Goal: Task Accomplishment & Management: Use online tool/utility

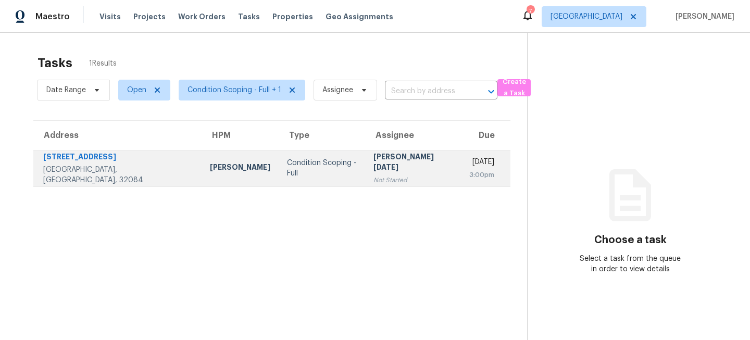
click at [279, 175] on td "Condition Scoping - Full" at bounding box center [322, 168] width 86 height 36
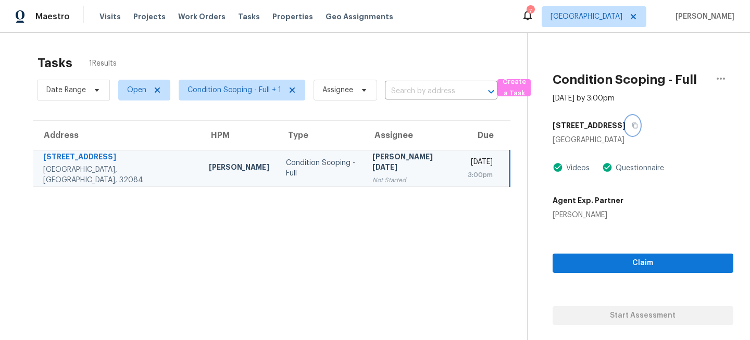
click at [627, 125] on button "button" at bounding box center [633, 125] width 14 height 19
click at [600, 14] on span "Jacksonville" at bounding box center [587, 16] width 72 height 10
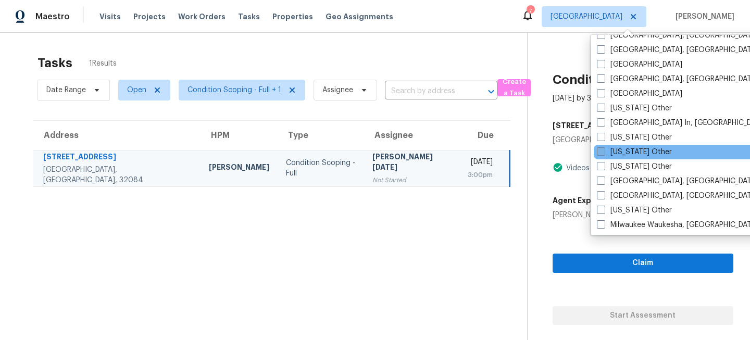
scroll to position [701, 0]
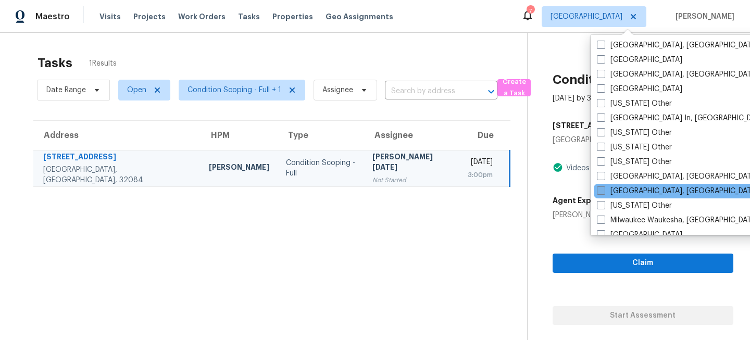
click at [603, 188] on span at bounding box center [601, 190] width 8 height 8
click at [603, 188] on input "Miami, FL" at bounding box center [600, 189] width 7 height 7
checkbox input "true"
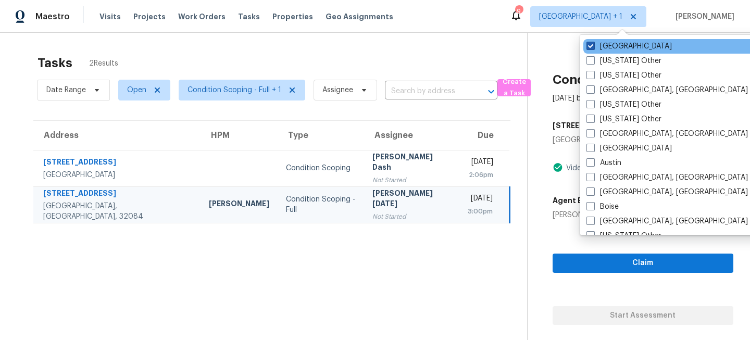
click at [603, 45] on label "Jacksonville" at bounding box center [629, 46] width 85 height 10
click at [593, 45] on input "Jacksonville" at bounding box center [590, 44] width 7 height 7
checkbox input "false"
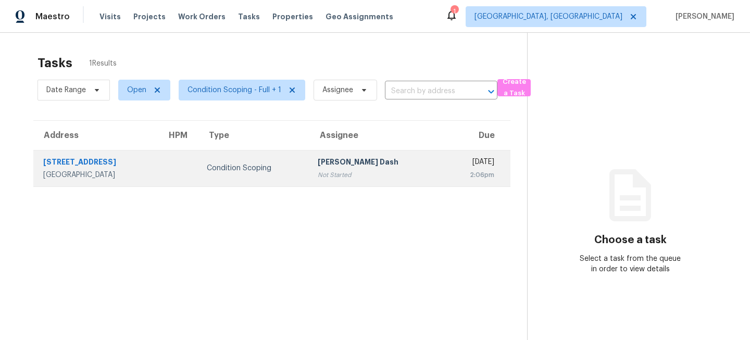
click at [318, 164] on div "[PERSON_NAME] Dash" at bounding box center [376, 163] width 117 height 13
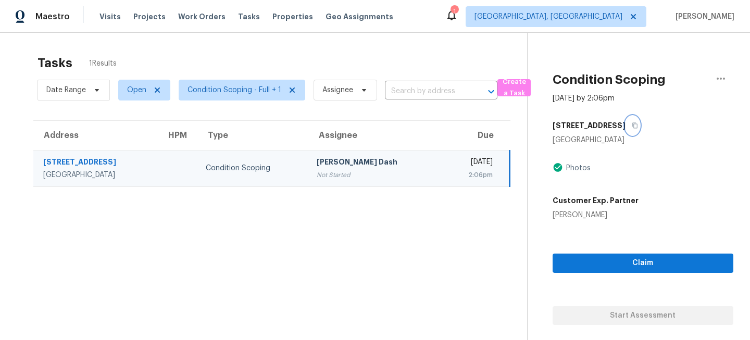
click at [632, 124] on icon "button" at bounding box center [635, 125] width 6 height 6
click at [616, 18] on span "Miami, FL" at bounding box center [549, 16] width 148 height 10
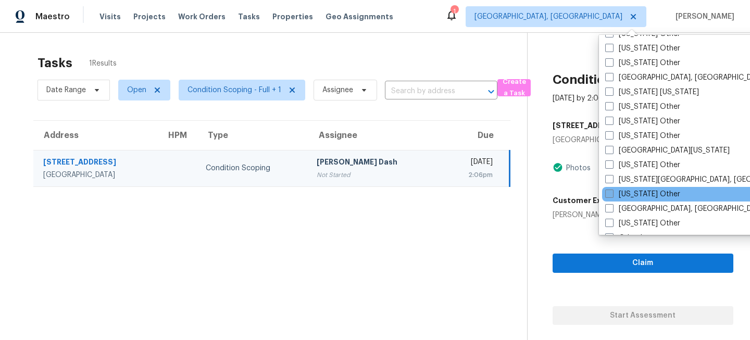
scroll to position [1074, 0]
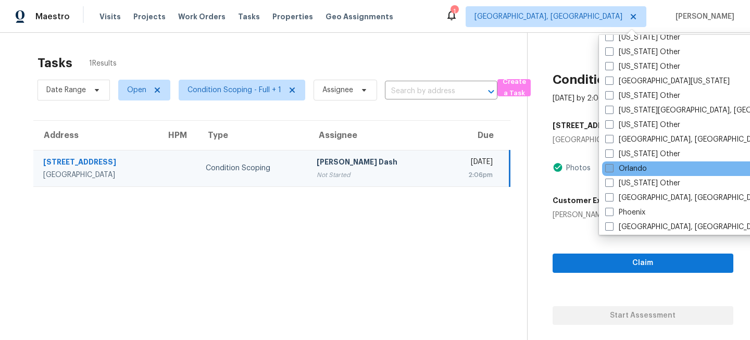
click at [618, 167] on label "Orlando" at bounding box center [626, 169] width 42 height 10
click at [612, 167] on input "Orlando" at bounding box center [608, 167] width 7 height 7
checkbox input "true"
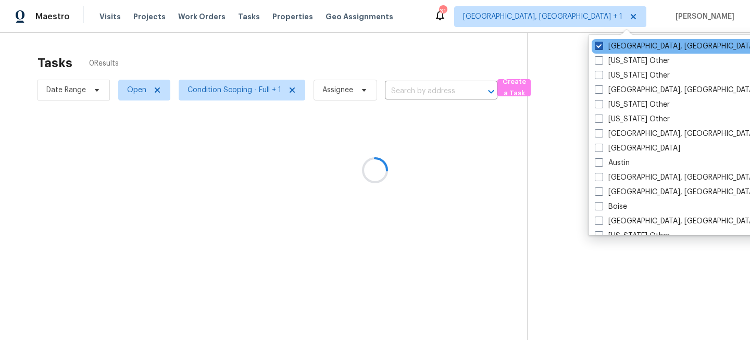
click at [621, 47] on label "Miami, FL" at bounding box center [675, 46] width 161 height 10
click at [602, 47] on input "Miami, FL" at bounding box center [598, 44] width 7 height 7
checkbox input "false"
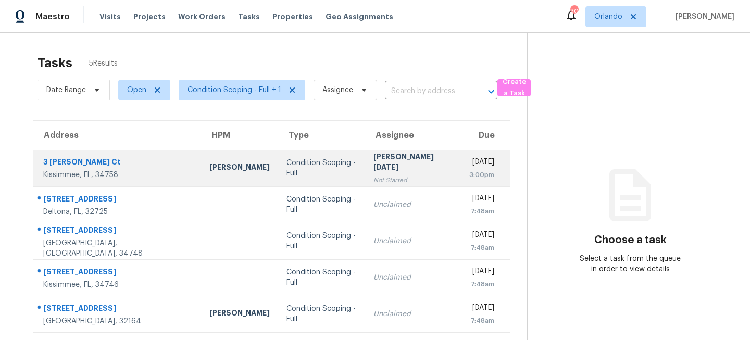
click at [294, 175] on td "Condition Scoping - Full" at bounding box center [321, 168] width 86 height 36
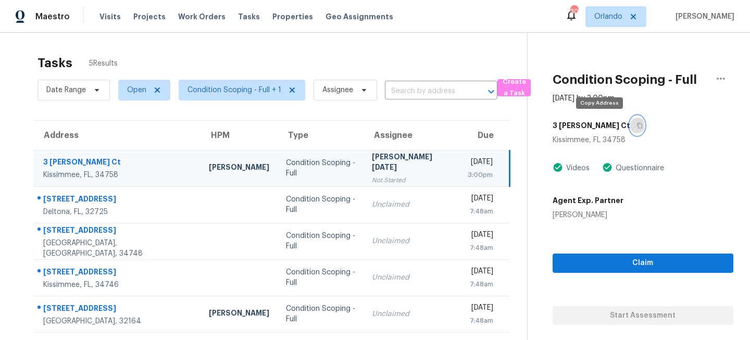
click at [637, 124] on icon "button" at bounding box center [639, 126] width 5 height 6
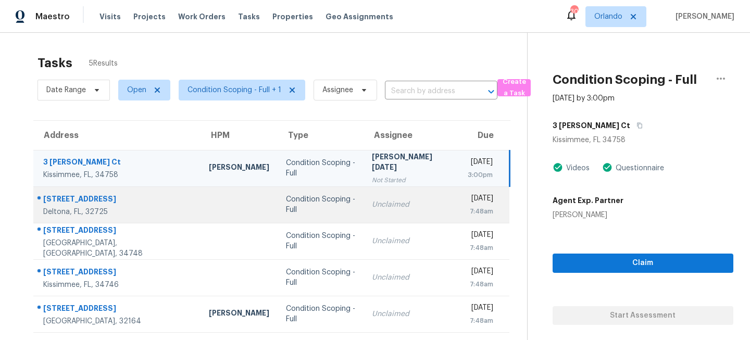
click at [286, 208] on div "Condition Scoping - Full" at bounding box center [321, 204] width 70 height 21
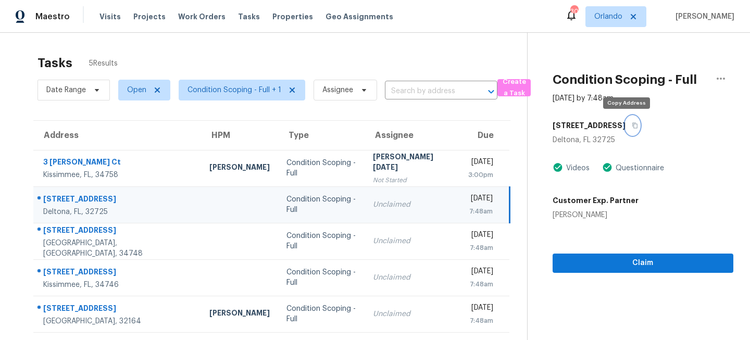
click at [632, 126] on icon "button" at bounding box center [634, 126] width 5 height 6
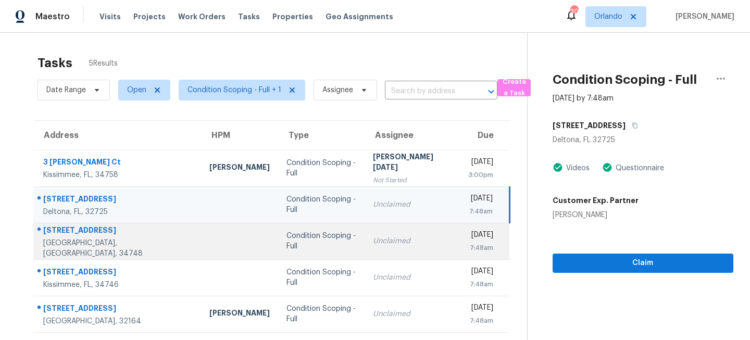
click at [373, 243] on div "Unclaimed" at bounding box center [412, 241] width 79 height 10
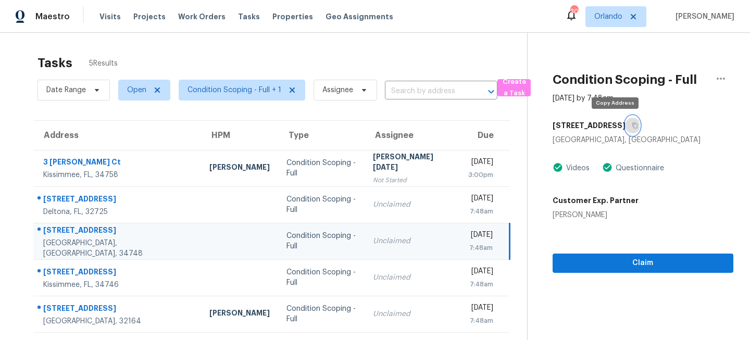
click at [626, 122] on button "button" at bounding box center [633, 125] width 14 height 19
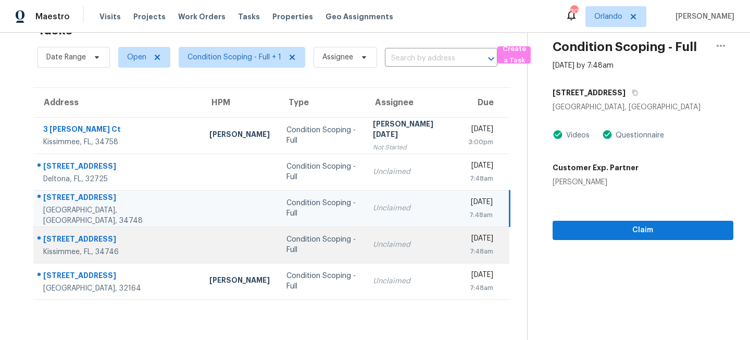
click at [460, 242] on td "Wed, Oct 8th 2025 7:48am" at bounding box center [484, 245] width 49 height 36
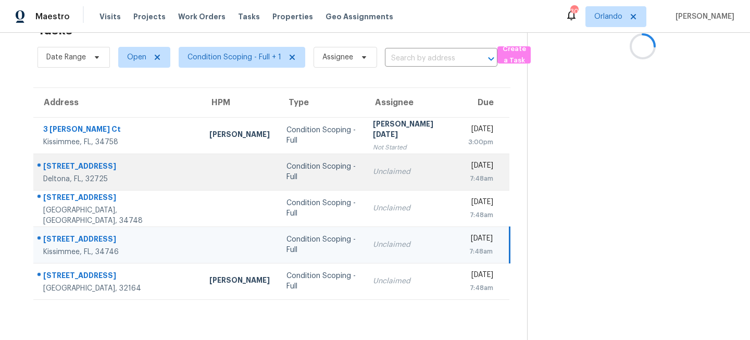
scroll to position [0, 0]
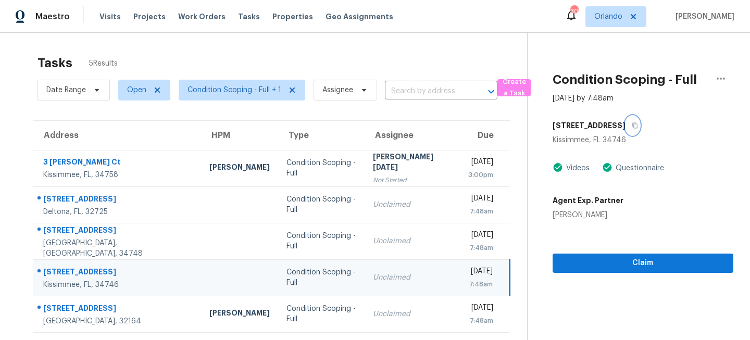
click at [640, 121] on button "button" at bounding box center [633, 125] width 14 height 19
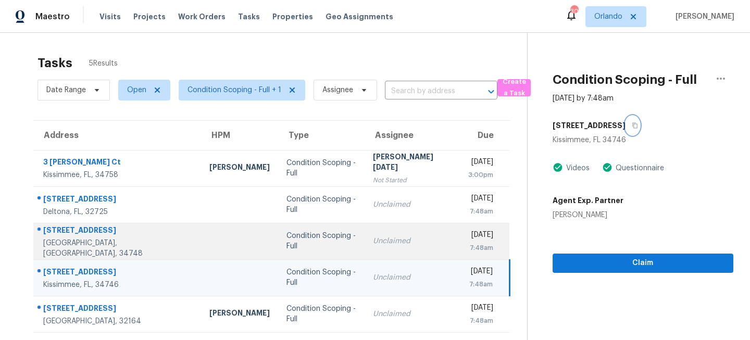
scroll to position [33, 0]
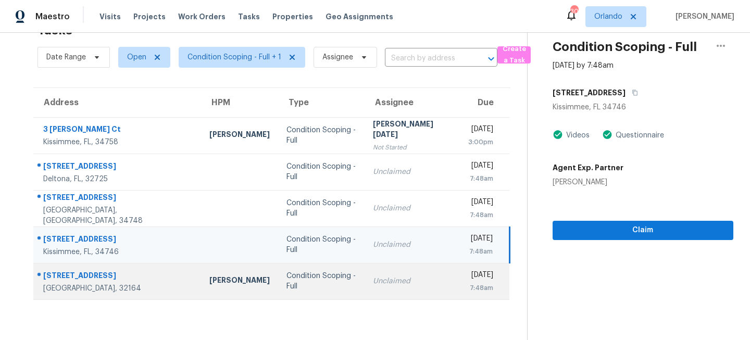
click at [373, 282] on div "Unclaimed" at bounding box center [412, 281] width 79 height 10
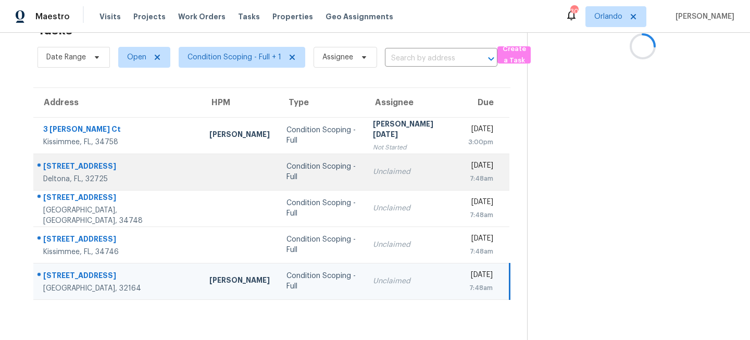
scroll to position [0, 0]
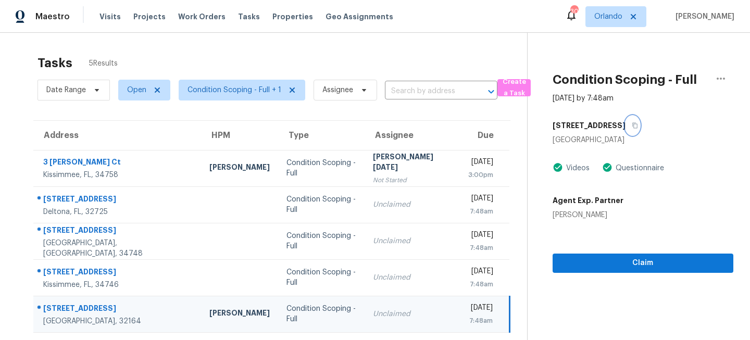
click at [632, 125] on icon "button" at bounding box center [635, 125] width 6 height 6
click at [620, 10] on span "Orlando" at bounding box center [615, 16] width 61 height 21
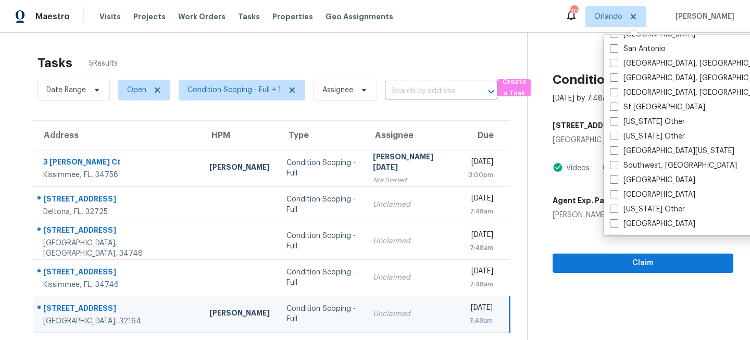
scroll to position [1412, 0]
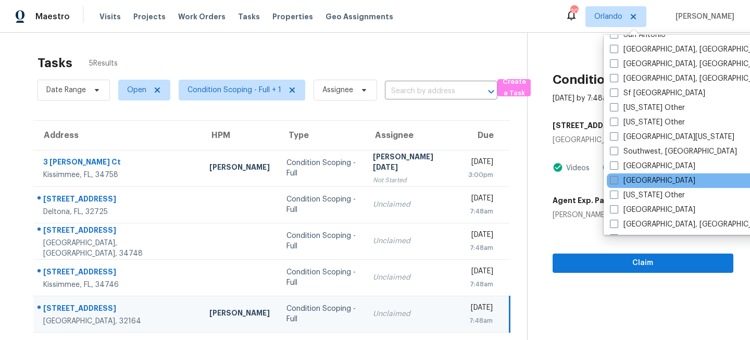
click at [621, 181] on label "[GEOGRAPHIC_DATA]" at bounding box center [652, 181] width 85 height 10
click at [617, 181] on input "[GEOGRAPHIC_DATA]" at bounding box center [613, 179] width 7 height 7
checkbox input "true"
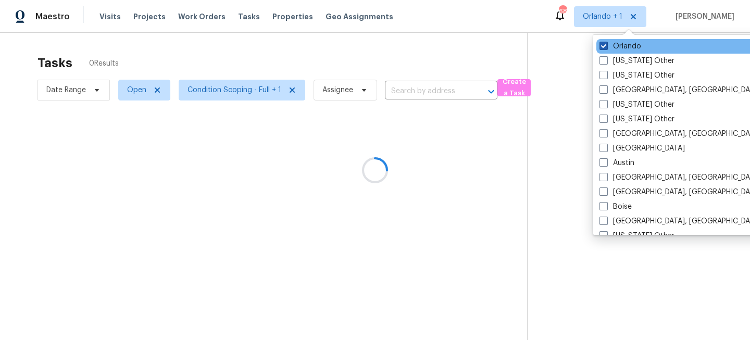
click at [622, 48] on label "Orlando" at bounding box center [621, 46] width 42 height 10
click at [606, 48] on input "Orlando" at bounding box center [603, 44] width 7 height 7
checkbox input "false"
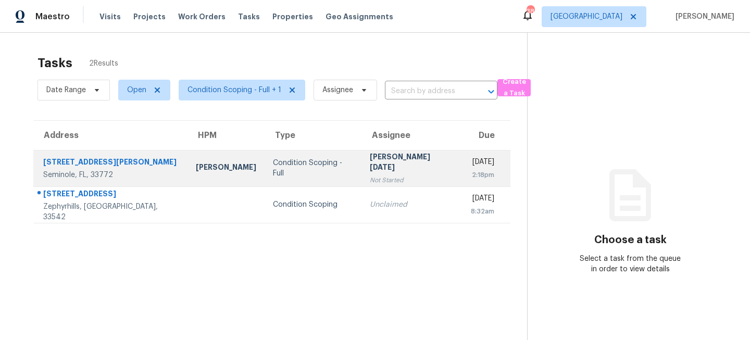
click at [370, 175] on div "Not Started" at bounding box center [412, 180] width 84 height 10
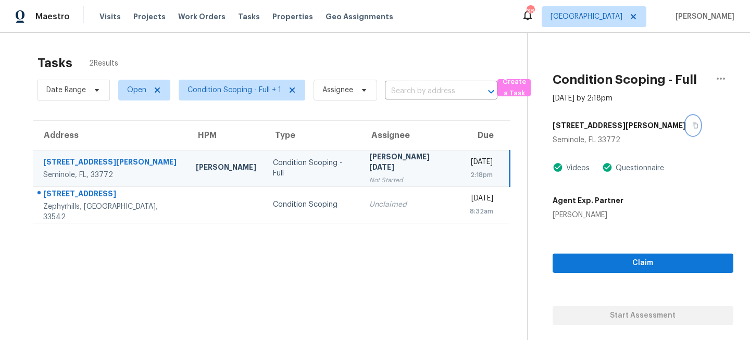
click at [692, 126] on icon "button" at bounding box center [695, 125] width 6 height 6
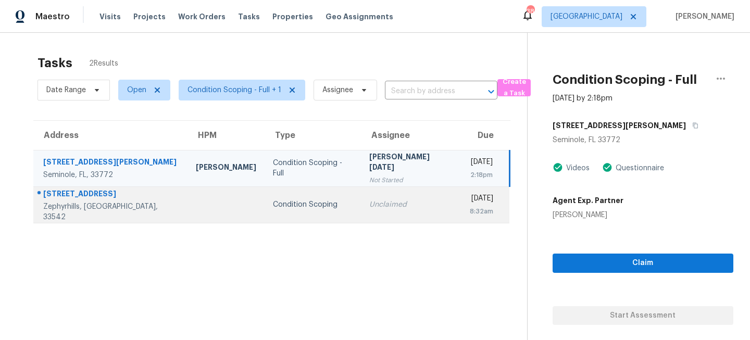
click at [265, 213] on td "Condition Scoping" at bounding box center [313, 204] width 96 height 36
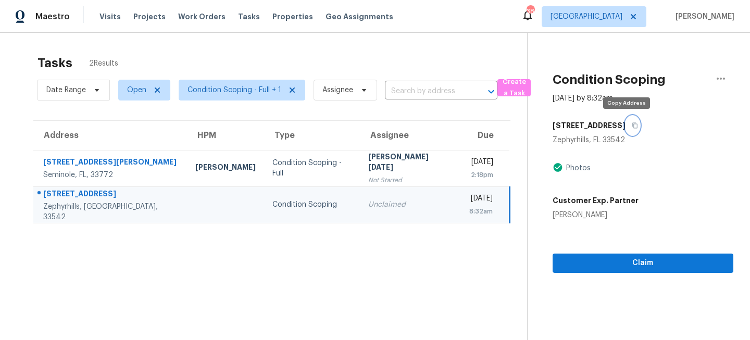
click at [632, 125] on icon "button" at bounding box center [635, 125] width 6 height 6
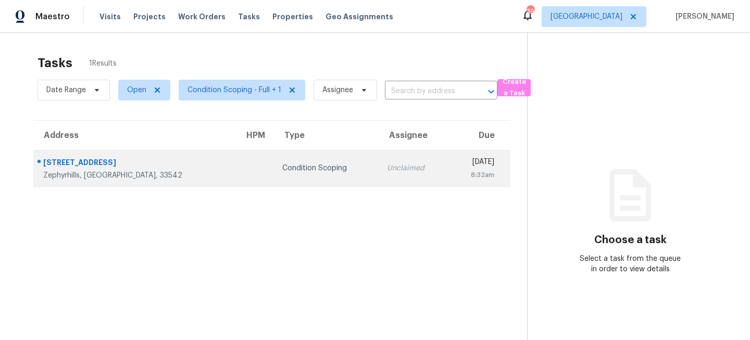
click at [286, 165] on div "Condition Scoping" at bounding box center [326, 168] width 88 height 10
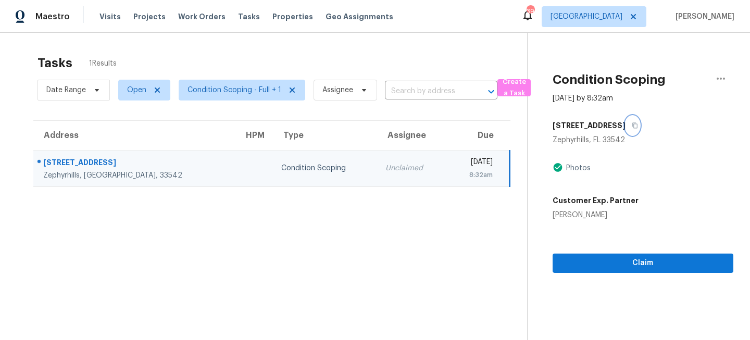
click at [632, 126] on icon "button" at bounding box center [635, 125] width 6 height 6
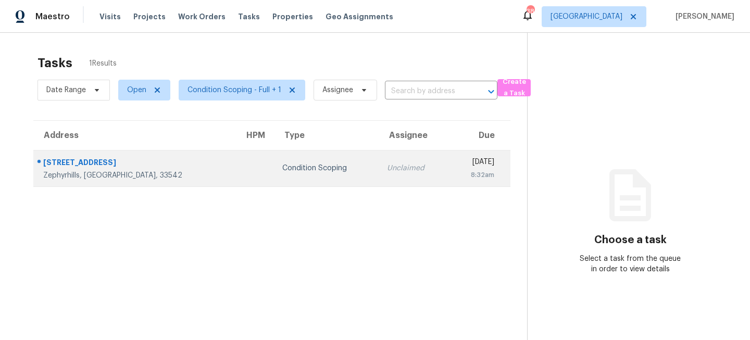
click at [387, 169] on div "Unclaimed" at bounding box center [413, 168] width 53 height 10
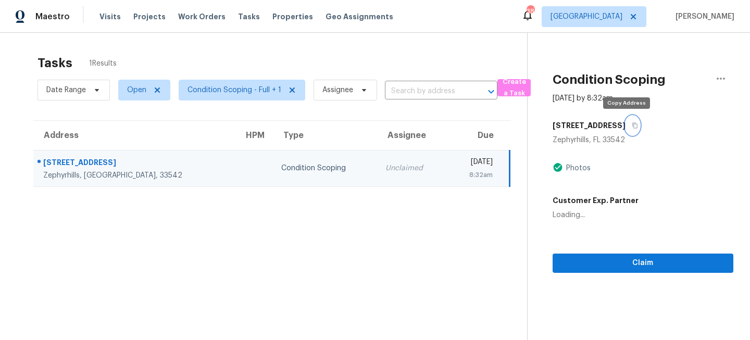
click at [632, 126] on icon "button" at bounding box center [635, 125] width 6 height 6
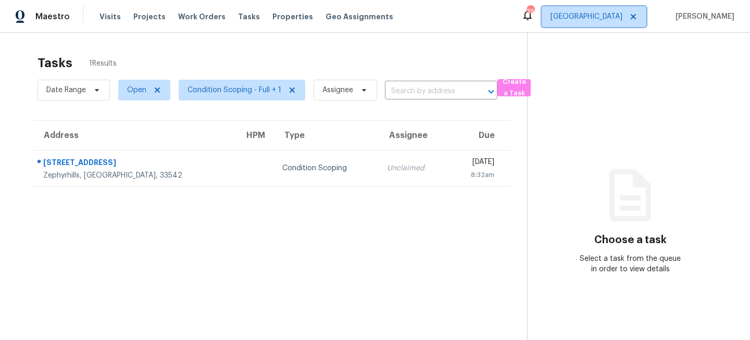
click at [620, 18] on span "[GEOGRAPHIC_DATA]" at bounding box center [587, 16] width 72 height 10
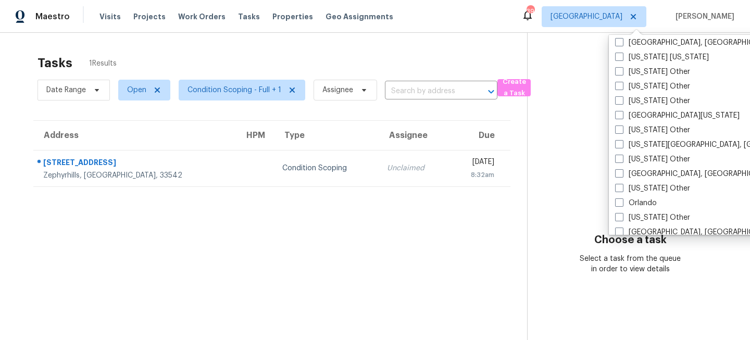
scroll to position [1064, 0]
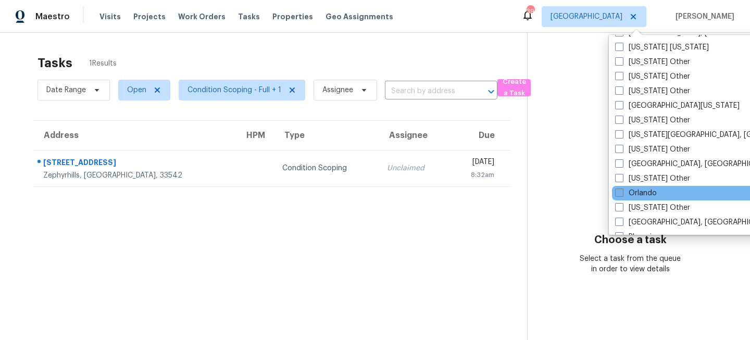
click at [625, 195] on label "Orlando" at bounding box center [636, 193] width 42 height 10
click at [622, 195] on input "Orlando" at bounding box center [618, 191] width 7 height 7
checkbox input "true"
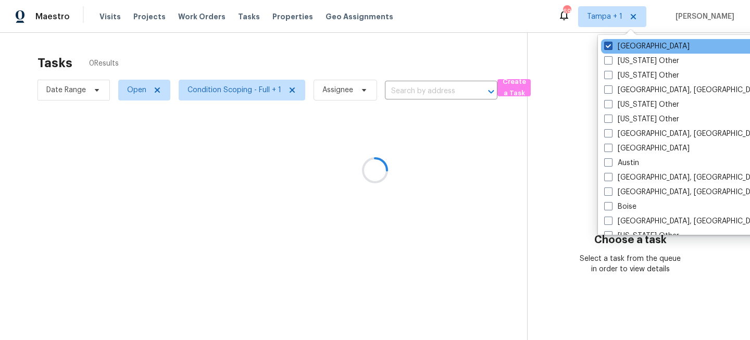
click at [620, 49] on label "Tampa" at bounding box center [646, 46] width 85 height 10
click at [611, 48] on input "Tampa" at bounding box center [607, 44] width 7 height 7
checkbox input "false"
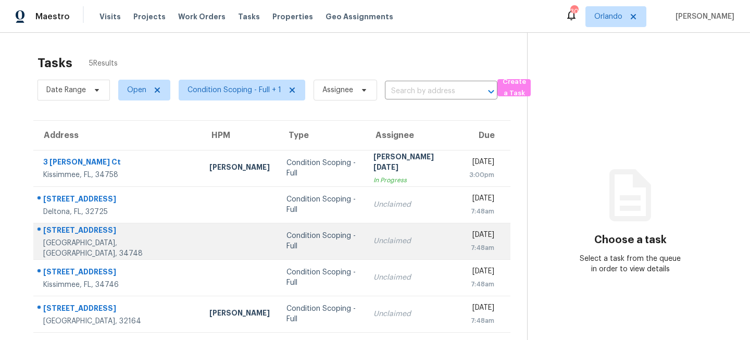
scroll to position [33, 0]
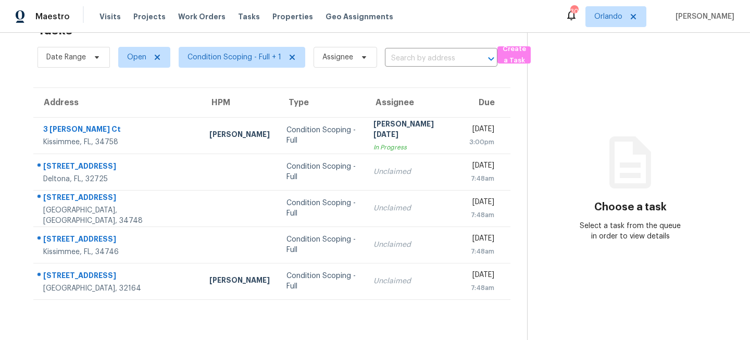
click at [314, 116] on th "Type" at bounding box center [321, 102] width 86 height 29
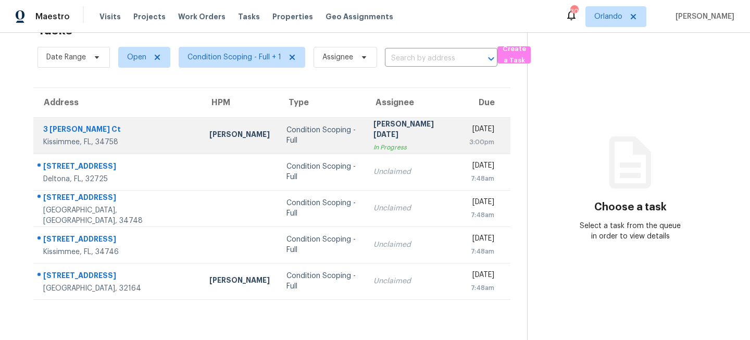
click at [305, 131] on div "Condition Scoping - Full" at bounding box center [321, 135] width 70 height 21
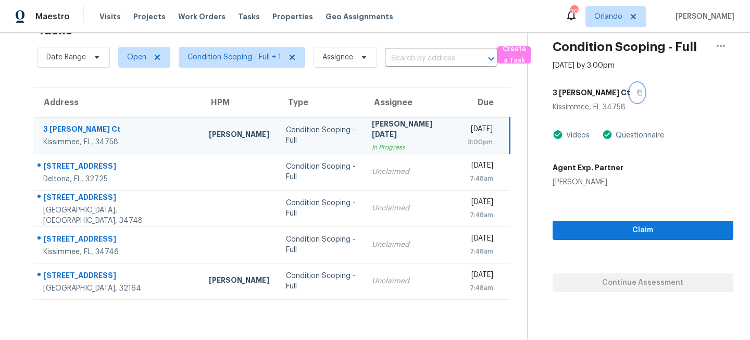
click at [637, 93] on icon "button" at bounding box center [640, 93] width 6 height 6
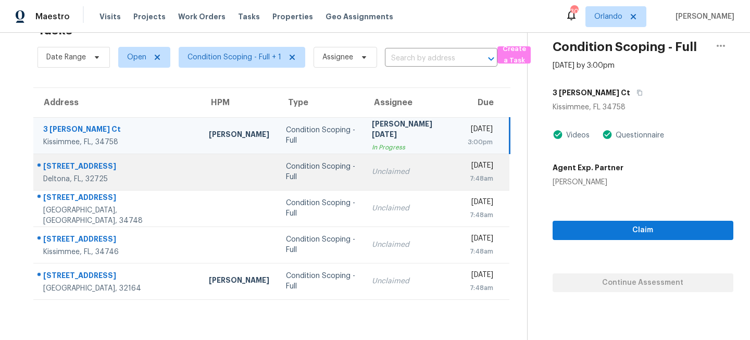
click at [372, 174] on div "Unclaimed" at bounding box center [411, 172] width 79 height 10
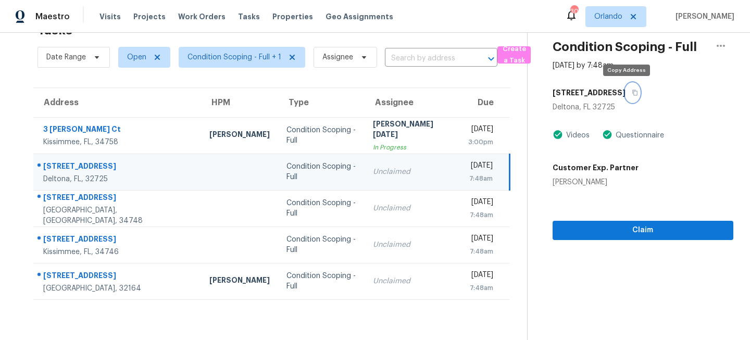
click at [632, 94] on icon "button" at bounding box center [635, 93] width 6 height 6
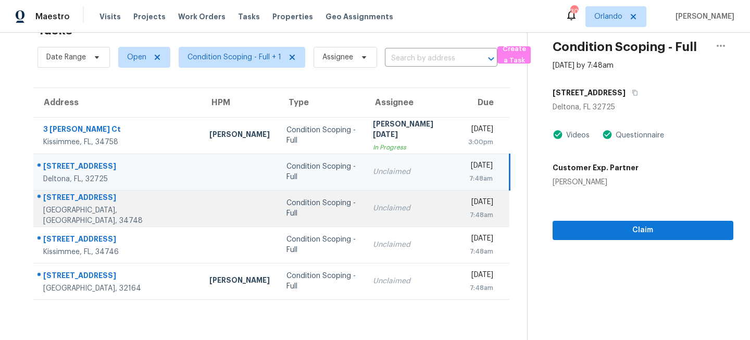
click at [317, 202] on td "Condition Scoping - Full" at bounding box center [321, 208] width 86 height 36
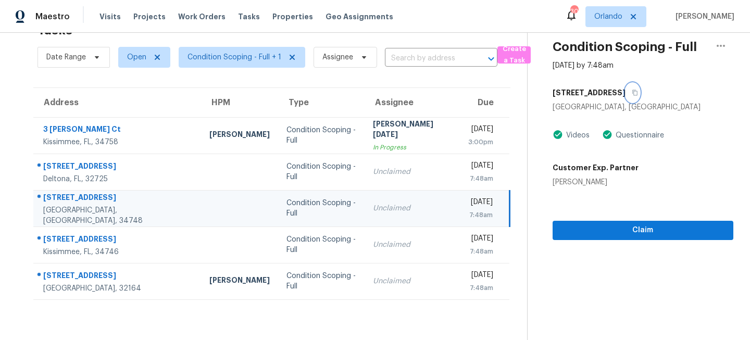
click at [632, 93] on icon "button" at bounding box center [634, 93] width 5 height 6
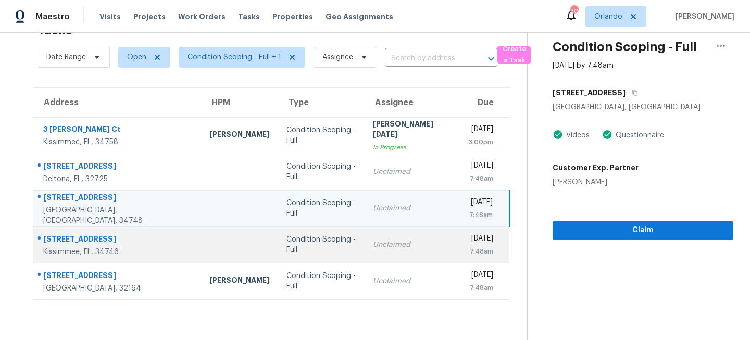
click at [336, 241] on td "Condition Scoping - Full" at bounding box center [321, 245] width 86 height 36
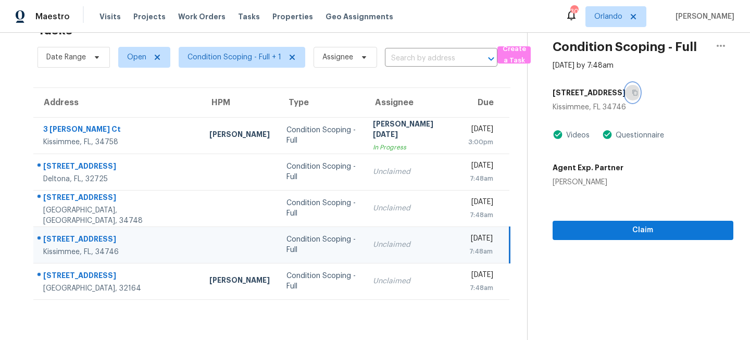
click at [638, 92] on icon "button" at bounding box center [634, 93] width 5 height 6
